Goal: Find specific page/section: Find specific page/section

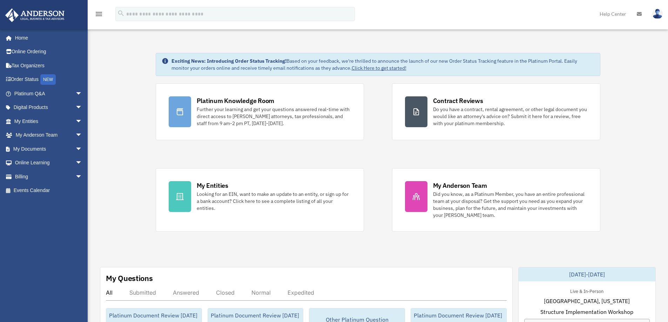
scroll to position [105, 0]
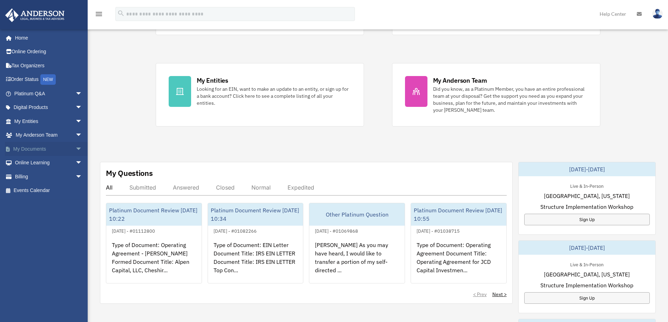
click at [75, 149] on span "arrow_drop_down" at bounding box center [82, 149] width 14 height 14
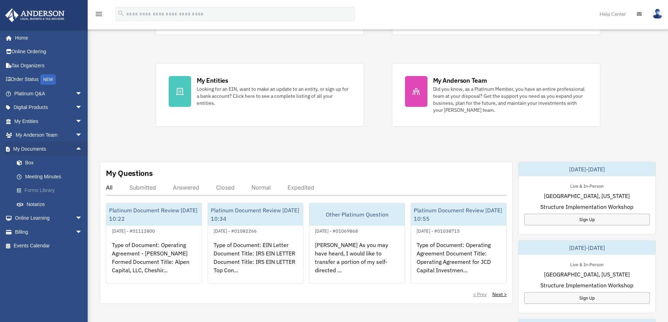
click at [46, 190] on link "Forms Library" at bounding box center [51, 191] width 83 height 14
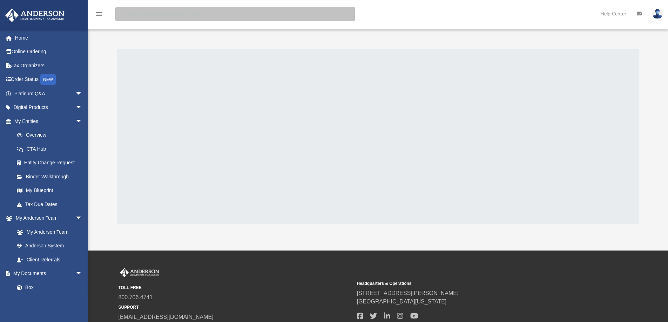
click at [155, 15] on input "search" at bounding box center [235, 14] width 240 height 14
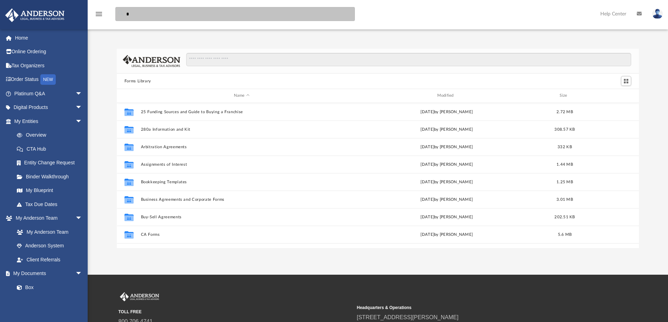
scroll to position [154, 517]
type input "*"
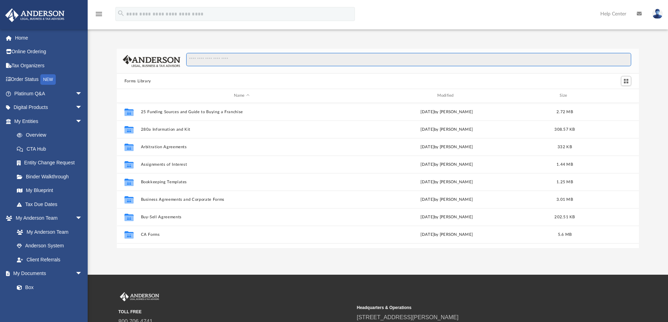
click at [223, 62] on input "Search files and folders" at bounding box center [408, 59] width 445 height 13
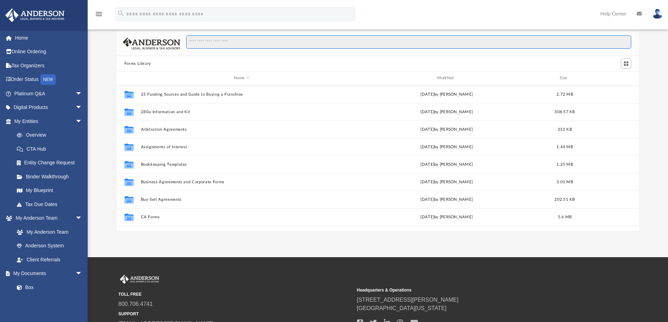
scroll to position [0, 0]
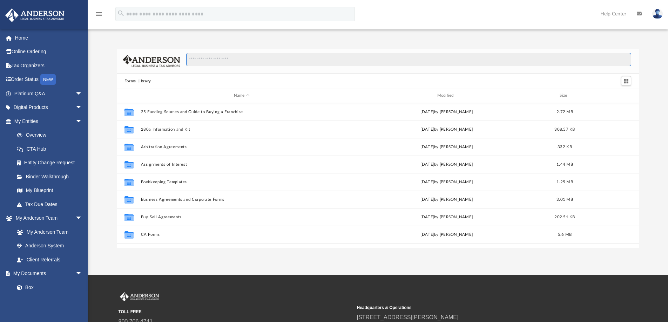
click at [222, 59] on input "Search files and folders" at bounding box center [408, 59] width 445 height 13
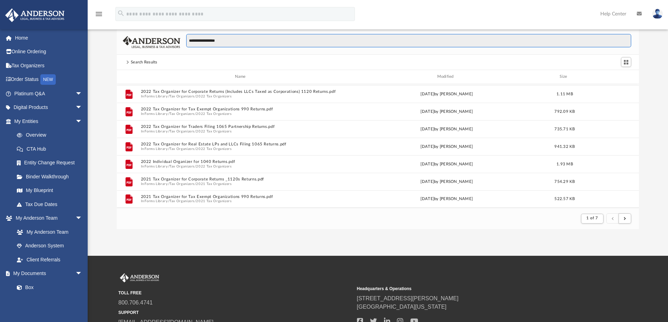
scroll to position [8, 0]
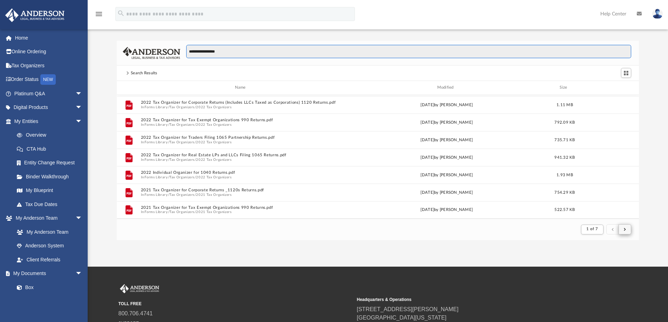
type input "**********"
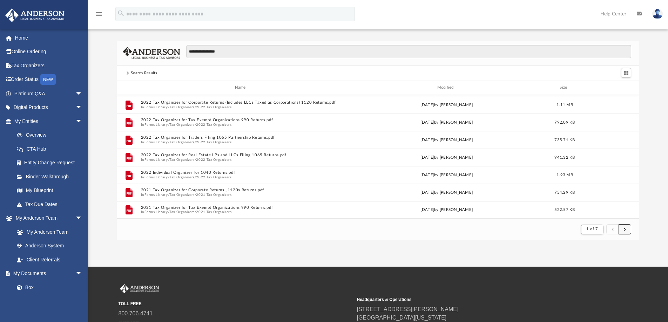
click at [623, 230] on button "submit" at bounding box center [625, 230] width 13 height 10
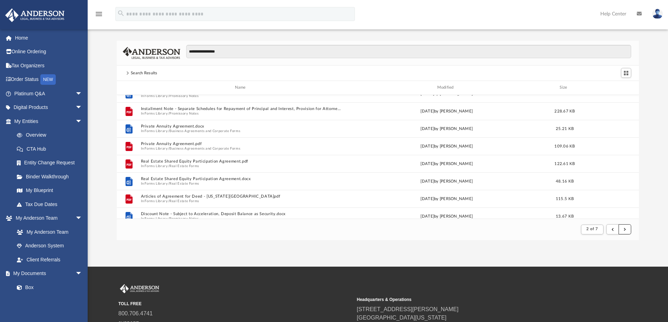
scroll to position [596, 0]
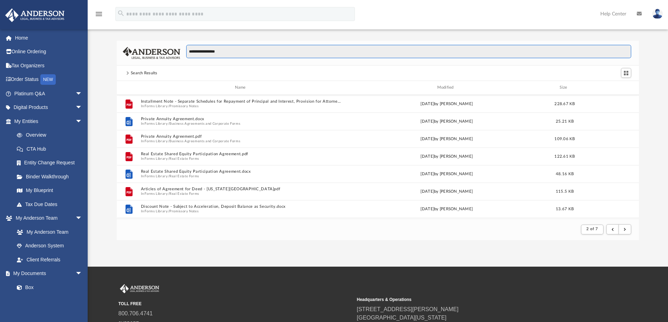
drag, startPoint x: 239, startPoint y: 52, endPoint x: 154, endPoint y: 50, distance: 84.6
click at [154, 53] on div "**********" at bounding box center [378, 53] width 523 height 25
